Goal: Task Accomplishment & Management: Complete application form

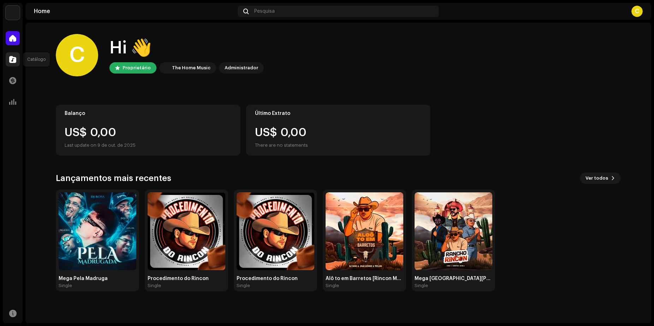
click at [14, 53] on div at bounding box center [13, 59] width 14 height 14
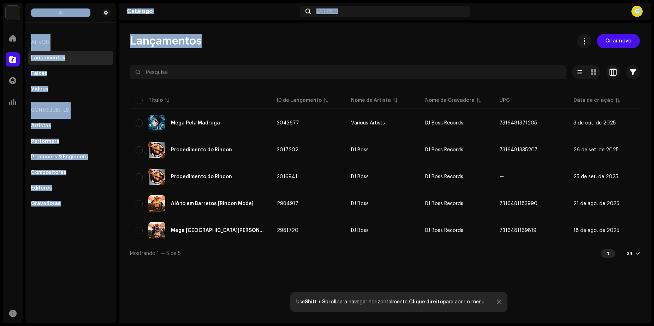
drag, startPoint x: 17, startPoint y: 37, endPoint x: 195, endPoint y: 40, distance: 178.4
click at [201, 39] on div "DJ Boss Records Home Catálogo Transações Análise Recursos Ativos Lançamentos Fa…" at bounding box center [327, 163] width 654 height 326
click at [500, 49] on div "Lançamentos Criar novo Selecionado 0 Opções Filtros Status de distribuição Nunc…" at bounding box center [385, 148] width 533 height 228
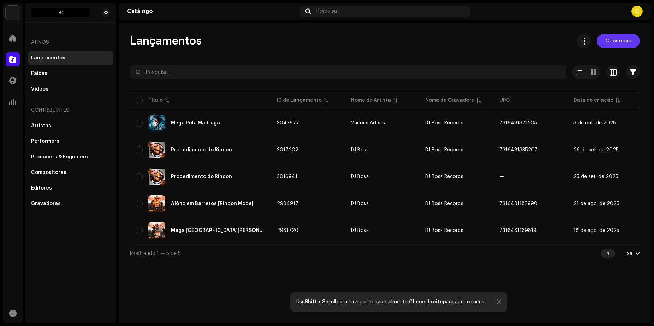
click at [613, 41] on span "Criar novo" at bounding box center [619, 41] width 26 height 14
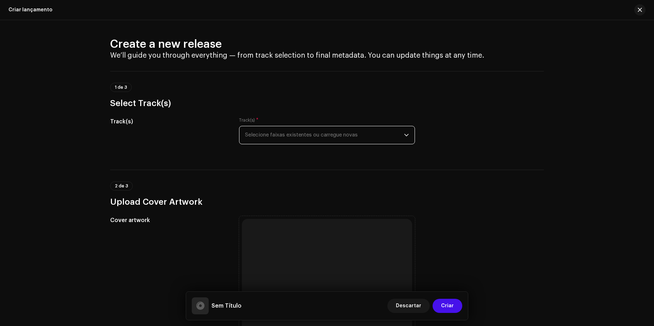
click at [267, 133] on span "Selecione faixas existentes ou carregue novas" at bounding box center [324, 135] width 159 height 18
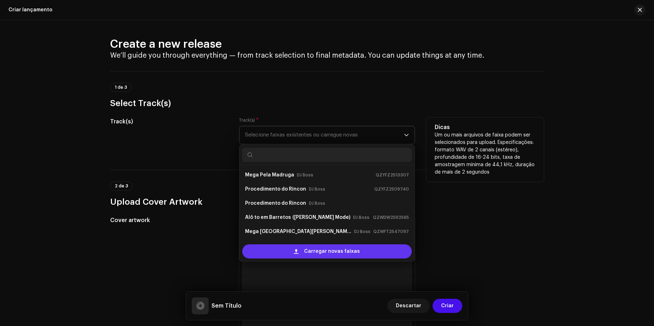
click at [313, 251] on span "Carregar novas faixas" at bounding box center [332, 251] width 56 height 14
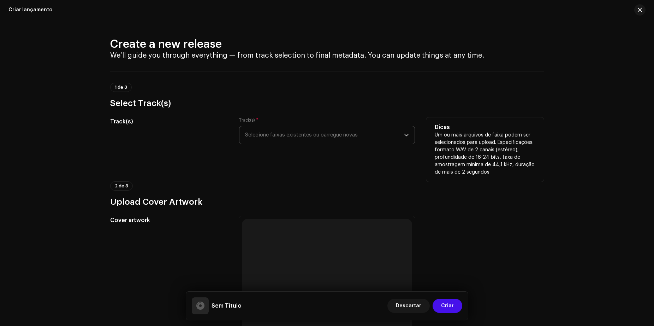
click at [465, 201] on h3 "Upload Cover Artwork" at bounding box center [327, 201] width 434 height 11
click at [338, 136] on span "Selecione faixas existentes ou carregue novas" at bounding box center [324, 135] width 159 height 18
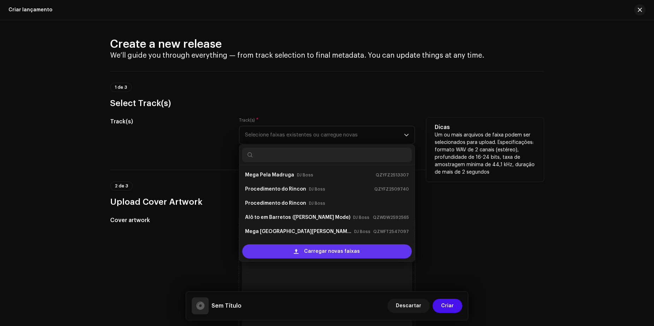
click at [307, 255] on span "Carregar novas faixas" at bounding box center [332, 251] width 56 height 14
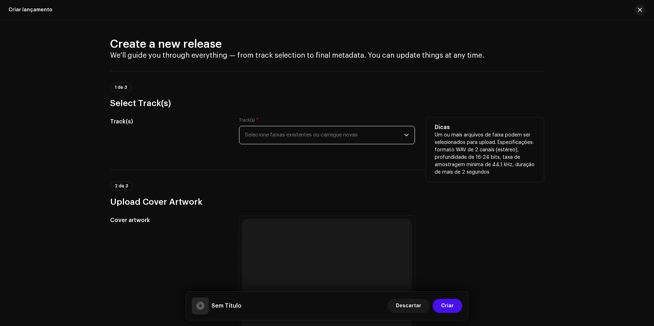
click at [380, 133] on span "Selecione faixas existentes ou carregue novas" at bounding box center [324, 135] width 159 height 18
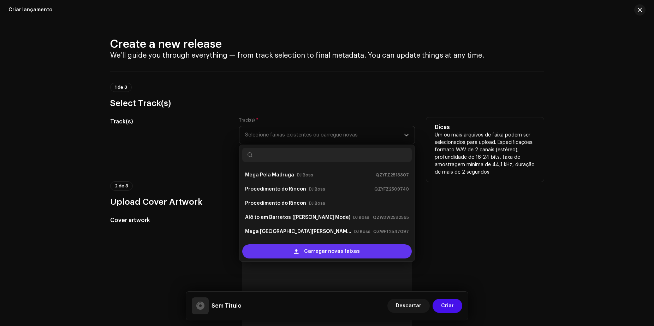
click at [320, 249] on span "Carregar novas faixas" at bounding box center [332, 251] width 56 height 14
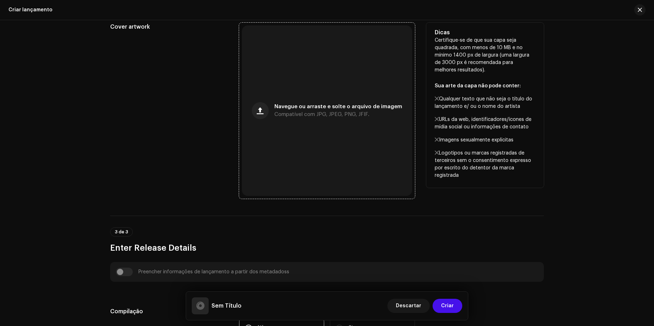
scroll to position [247, 0]
click at [262, 109] on span "button" at bounding box center [260, 110] width 7 height 6
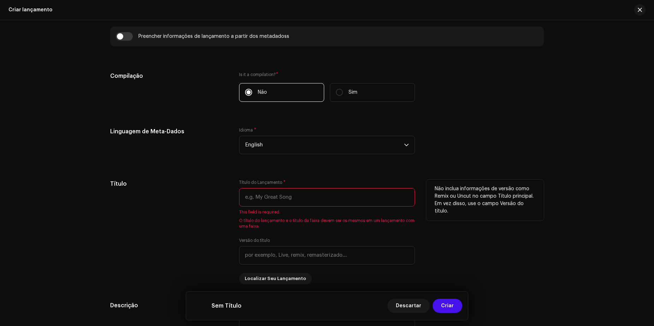
scroll to position [523, 0]
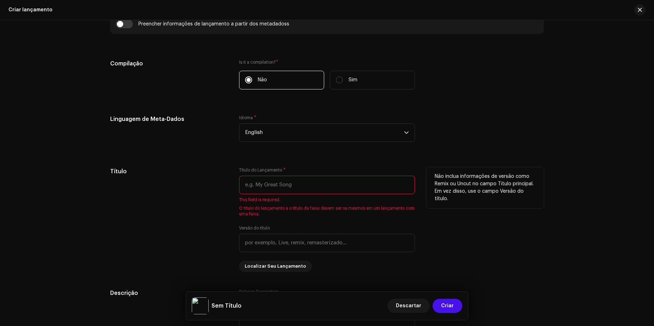
click at [273, 187] on input "text" at bounding box center [327, 185] width 176 height 18
click at [260, 132] on span "English" at bounding box center [324, 133] width 159 height 18
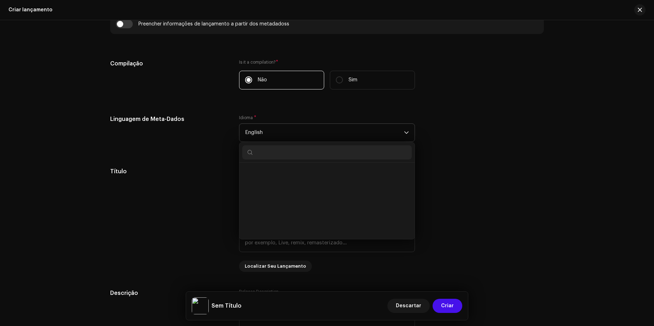
scroll to position [653, 0]
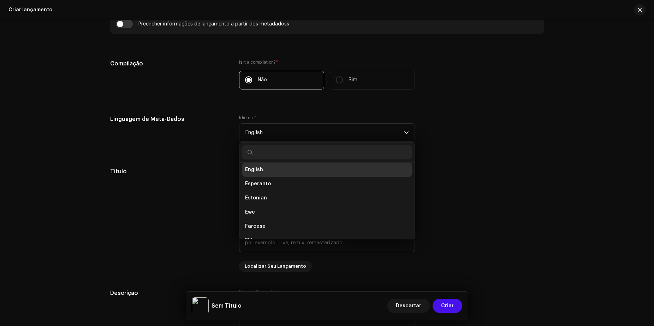
click at [212, 148] on div "Linguagem de Meta-Dados" at bounding box center [169, 132] width 118 height 35
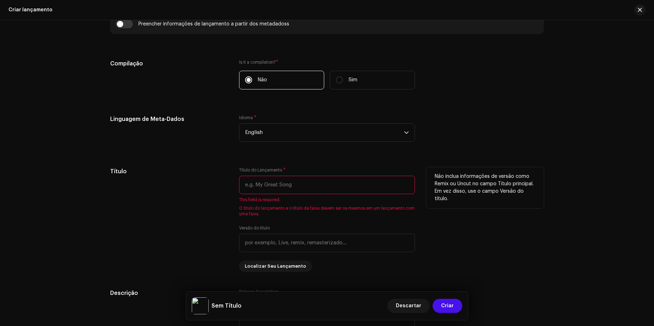
click at [273, 182] on input "text" at bounding box center [327, 185] width 176 height 18
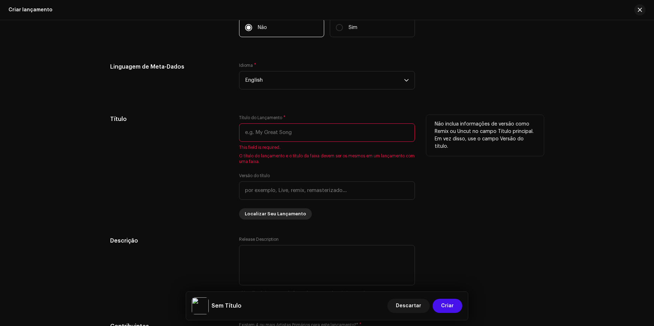
scroll to position [594, 0]
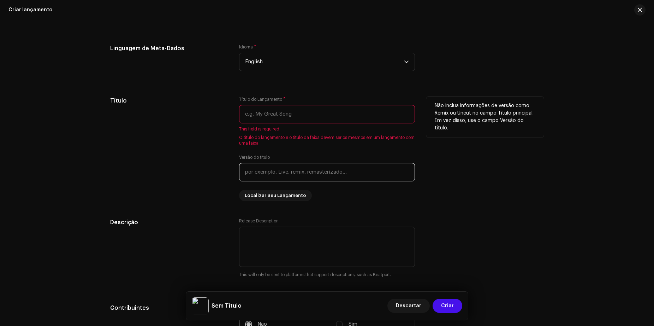
click at [270, 173] on input "text" at bounding box center [327, 172] width 176 height 18
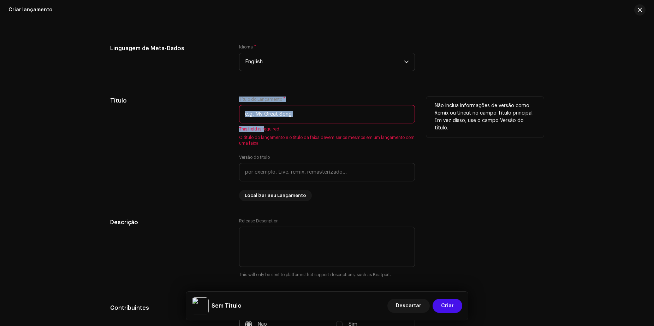
click at [262, 123] on div "Título do Lançamento * This field is required. O título do lançamento e o títul…" at bounding box center [327, 120] width 176 height 49
click at [262, 114] on input "text" at bounding box center [327, 114] width 176 height 18
click at [315, 108] on input "text" at bounding box center [327, 114] width 176 height 18
click at [342, 114] on input "text" at bounding box center [327, 114] width 176 height 18
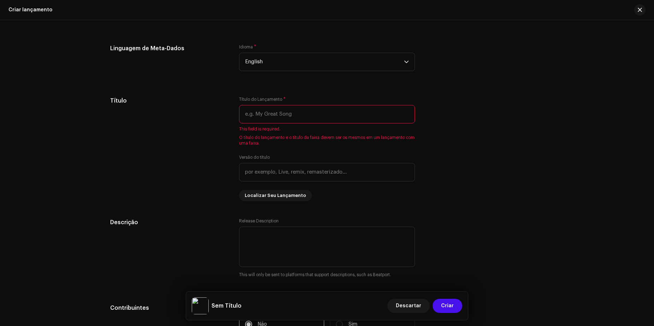
click at [517, 64] on div "Linguagem de Meta-Dados Idioma * English" at bounding box center [327, 61] width 434 height 35
click at [341, 112] on input "text" at bounding box center [327, 114] width 176 height 18
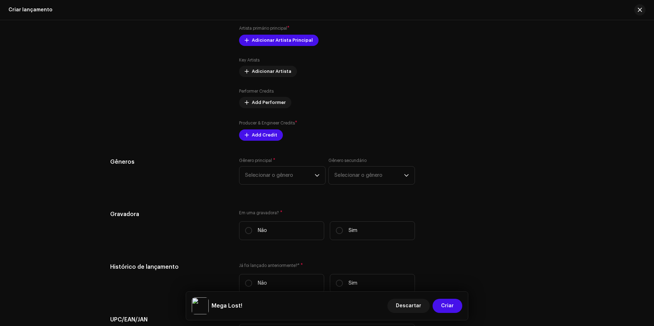
scroll to position [912, 0]
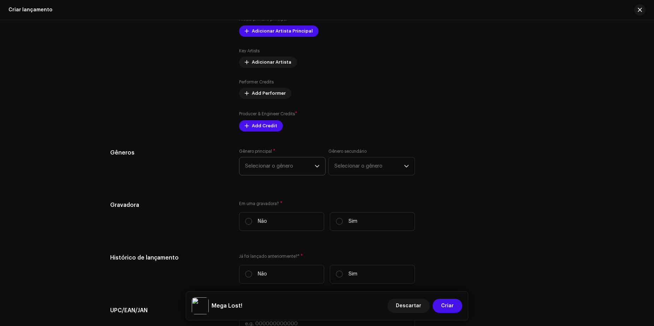
type input "Mega Lost!"
click at [269, 173] on span "Selecionar o gênero" at bounding box center [280, 166] width 70 height 18
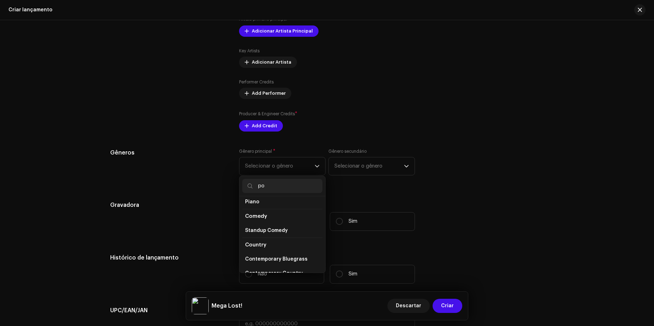
scroll to position [0, 0]
type input "por"
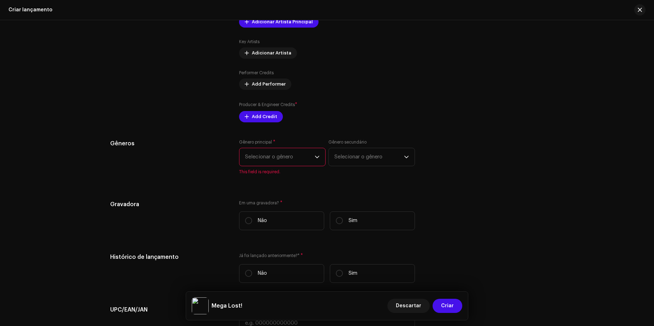
scroll to position [947, 0]
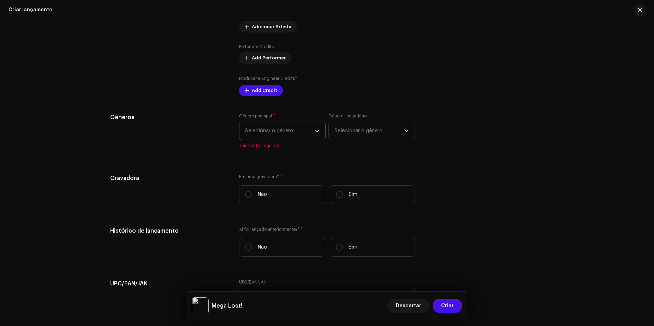
click at [261, 142] on div "Gênero principal * Selecionar o gênero This field is required." at bounding box center [282, 130] width 87 height 35
click at [263, 134] on span "Selecionar o gênero" at bounding box center [280, 131] width 70 height 18
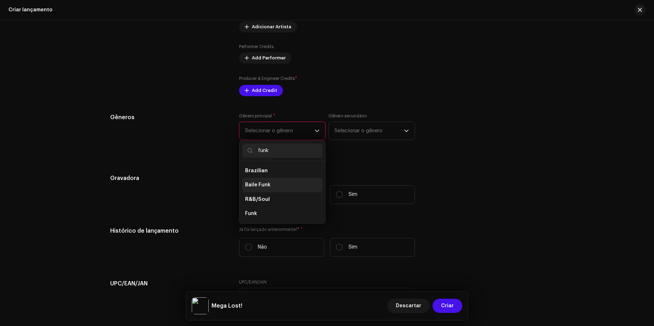
type input "funk"
click at [269, 182] on li "Baile Funk" at bounding box center [282, 185] width 80 height 14
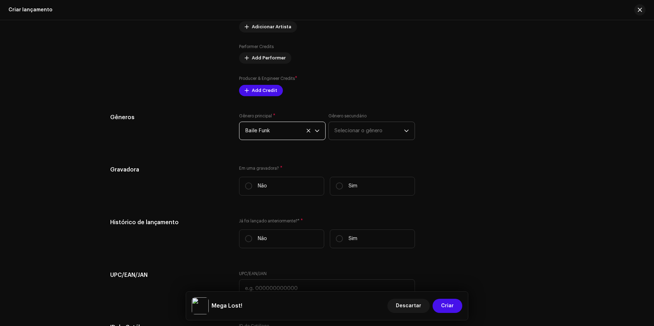
click at [353, 129] on span "Selecionar o gênero" at bounding box center [370, 131] width 70 height 18
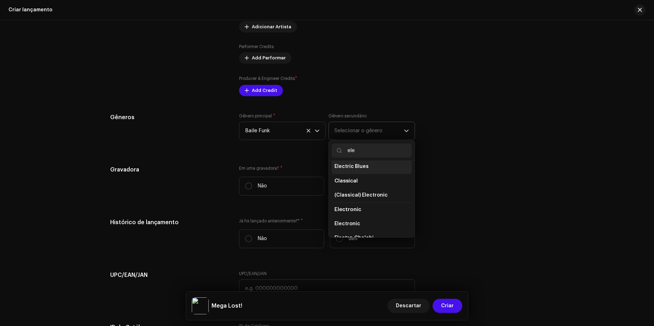
scroll to position [71, 0]
type input "ele"
click at [360, 224] on li "Electronica" at bounding box center [372, 228] width 80 height 14
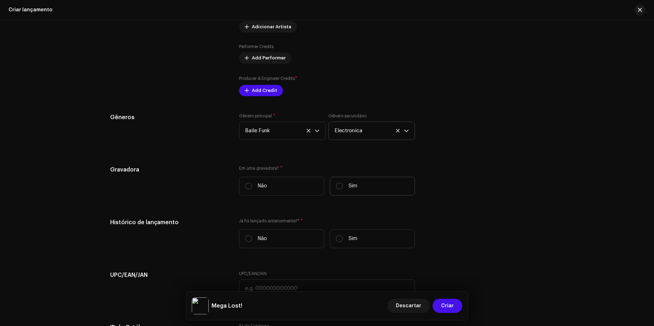
click at [342, 187] on label "Sim" at bounding box center [372, 186] width 85 height 19
click at [342, 187] on input "Sim" at bounding box center [339, 185] width 7 height 7
radio input "true"
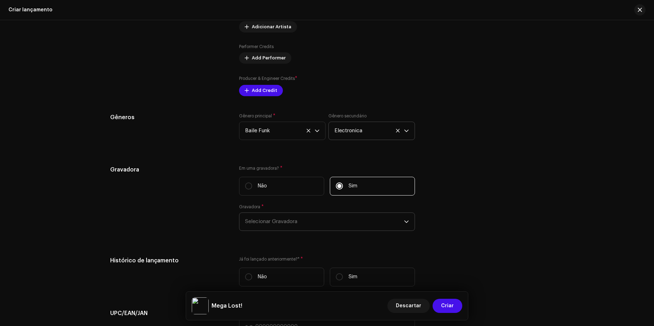
click at [272, 216] on span "Selecionar Gravadora" at bounding box center [324, 222] width 159 height 18
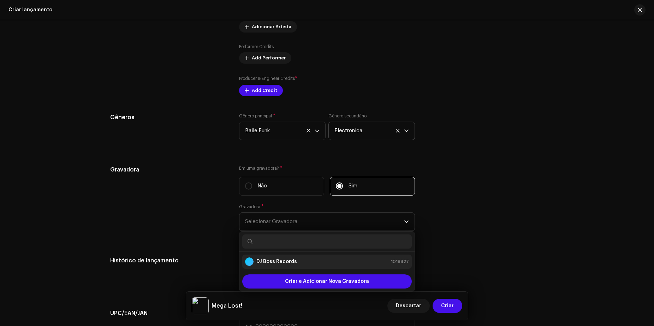
click at [286, 258] on strong "DJ Boss Records" at bounding box center [276, 261] width 41 height 7
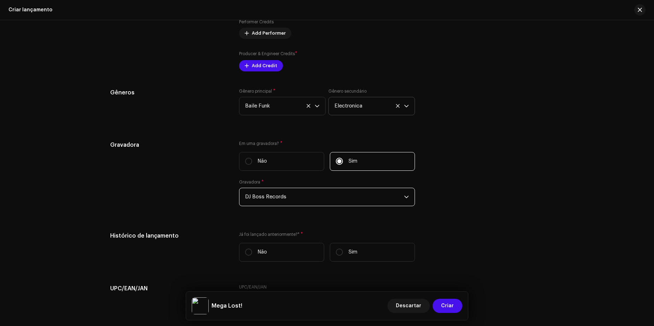
scroll to position [1018, 0]
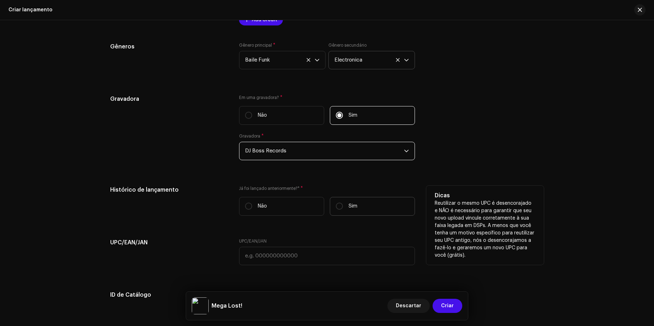
click at [334, 208] on label "Sim" at bounding box center [372, 206] width 85 height 19
click at [336, 208] on input "Sim" at bounding box center [339, 205] width 7 height 7
radio input "true"
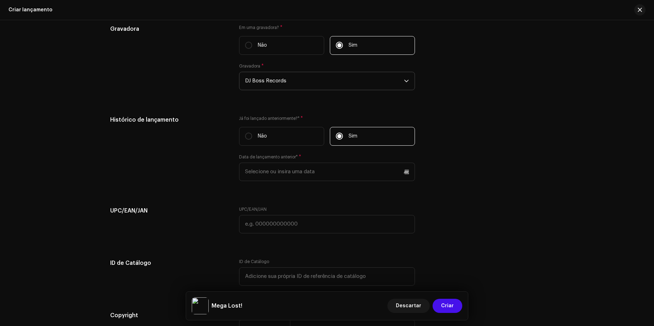
scroll to position [1088, 0]
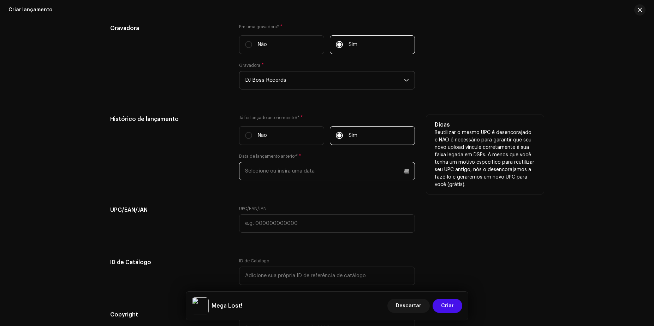
click at [277, 170] on input "text" at bounding box center [327, 171] width 176 height 18
